Goal: Task Accomplishment & Management: Complete application form

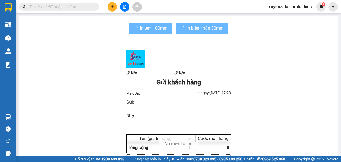
click at [74, 6] on input "text" at bounding box center [61, 7] width 63 height 6
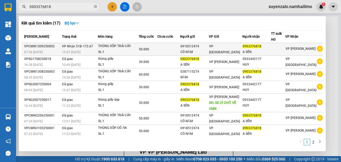
type input "0903376818"
click at [157, 45] on td "50.000" at bounding box center [148, 49] width 19 height 13
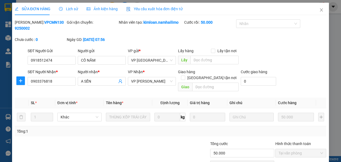
type input "0918512474"
type input "CÔ NĂM"
type input "0903376818"
type input "A SẾN"
type input "50.000"
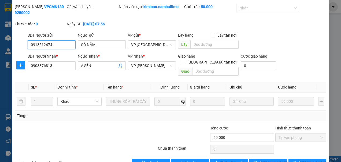
scroll to position [25, 0]
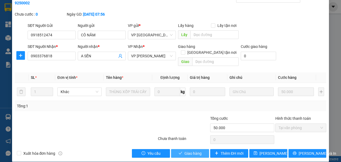
click at [192, 150] on span "Giao hàng" at bounding box center [193, 153] width 17 height 6
